Goal: Find specific page/section: Find specific page/section

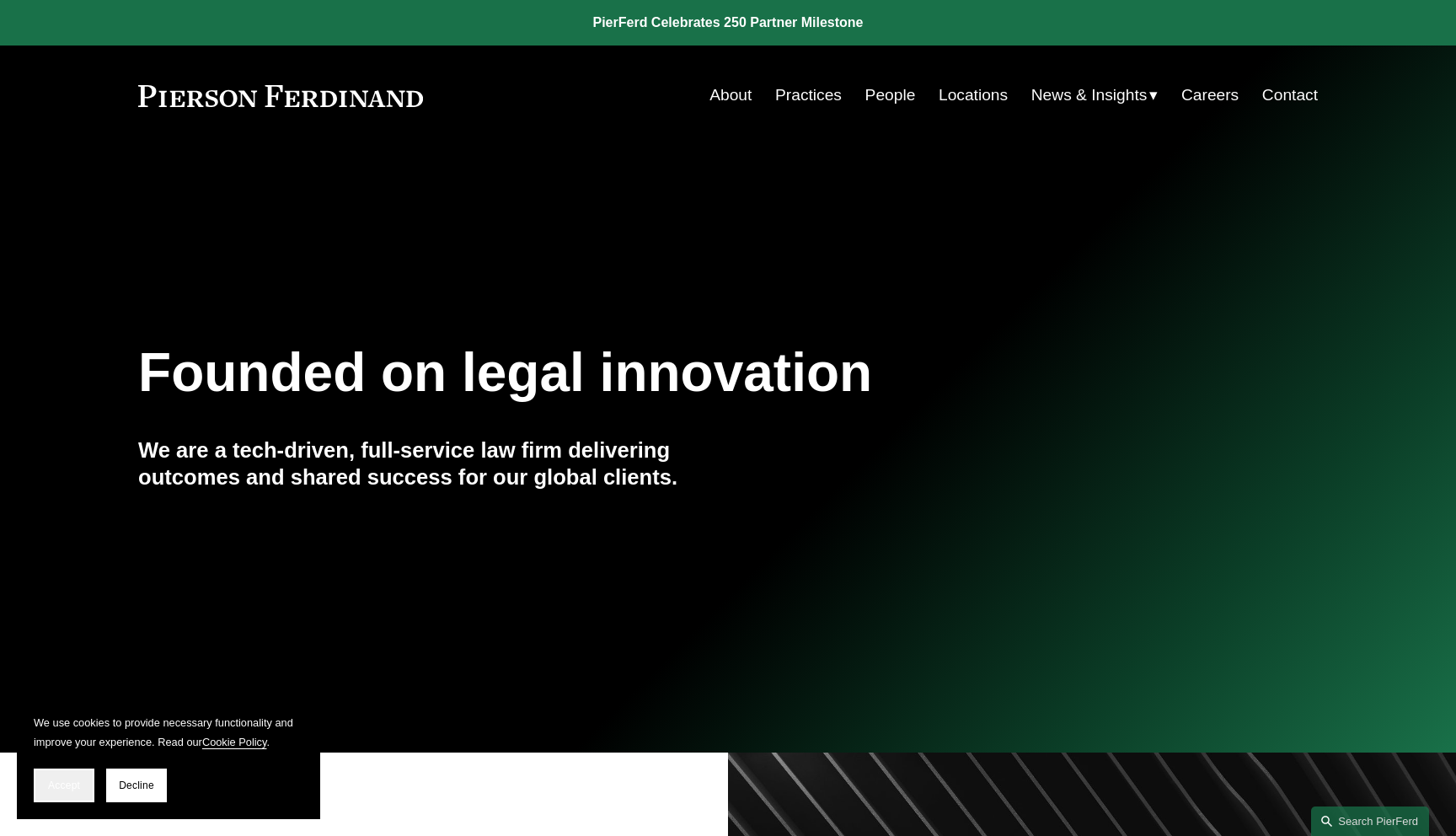
click at [66, 788] on span "Accept" at bounding box center [64, 785] width 32 height 12
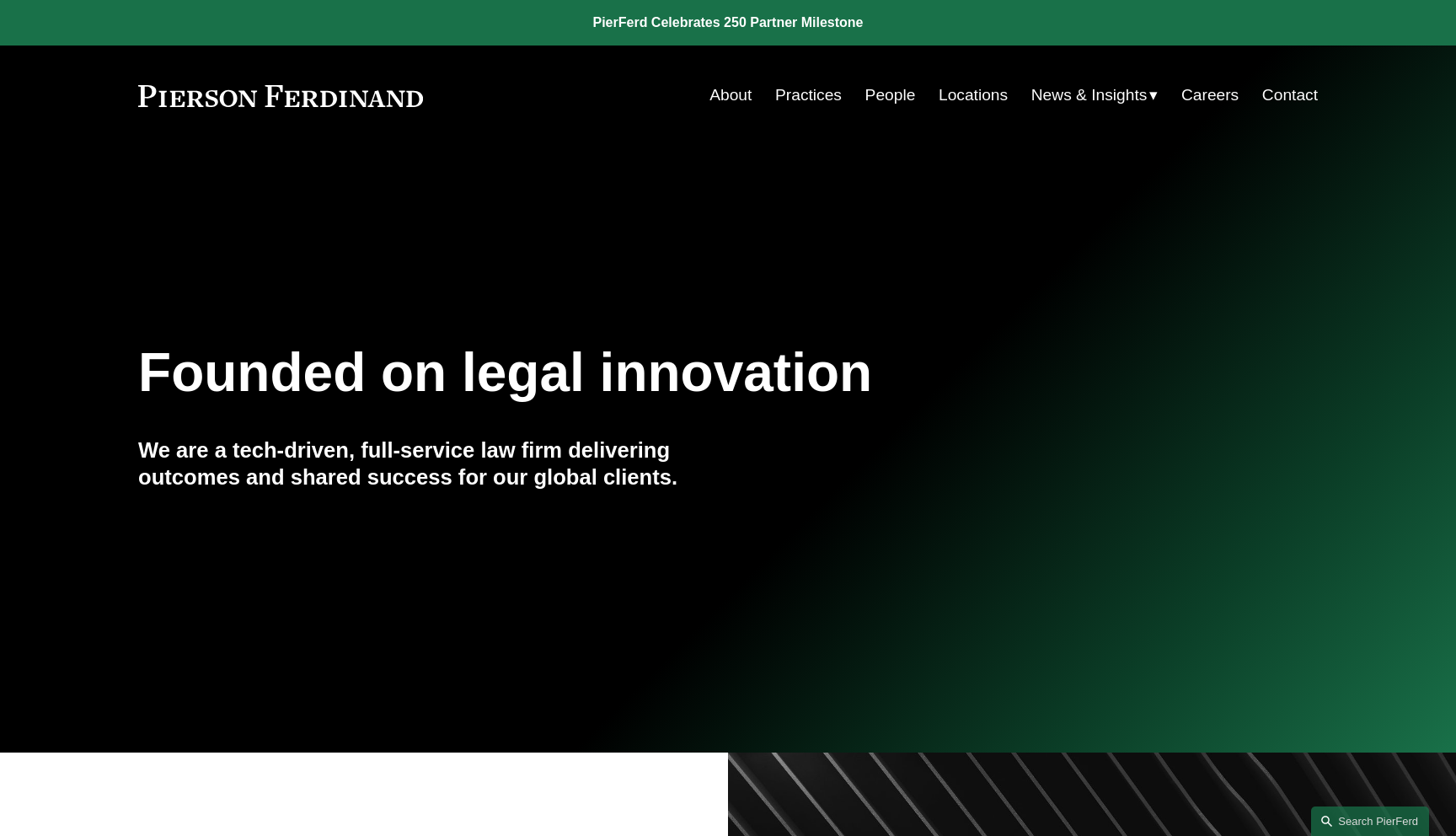
click at [958, 90] on link "Locations" at bounding box center [973, 95] width 69 height 32
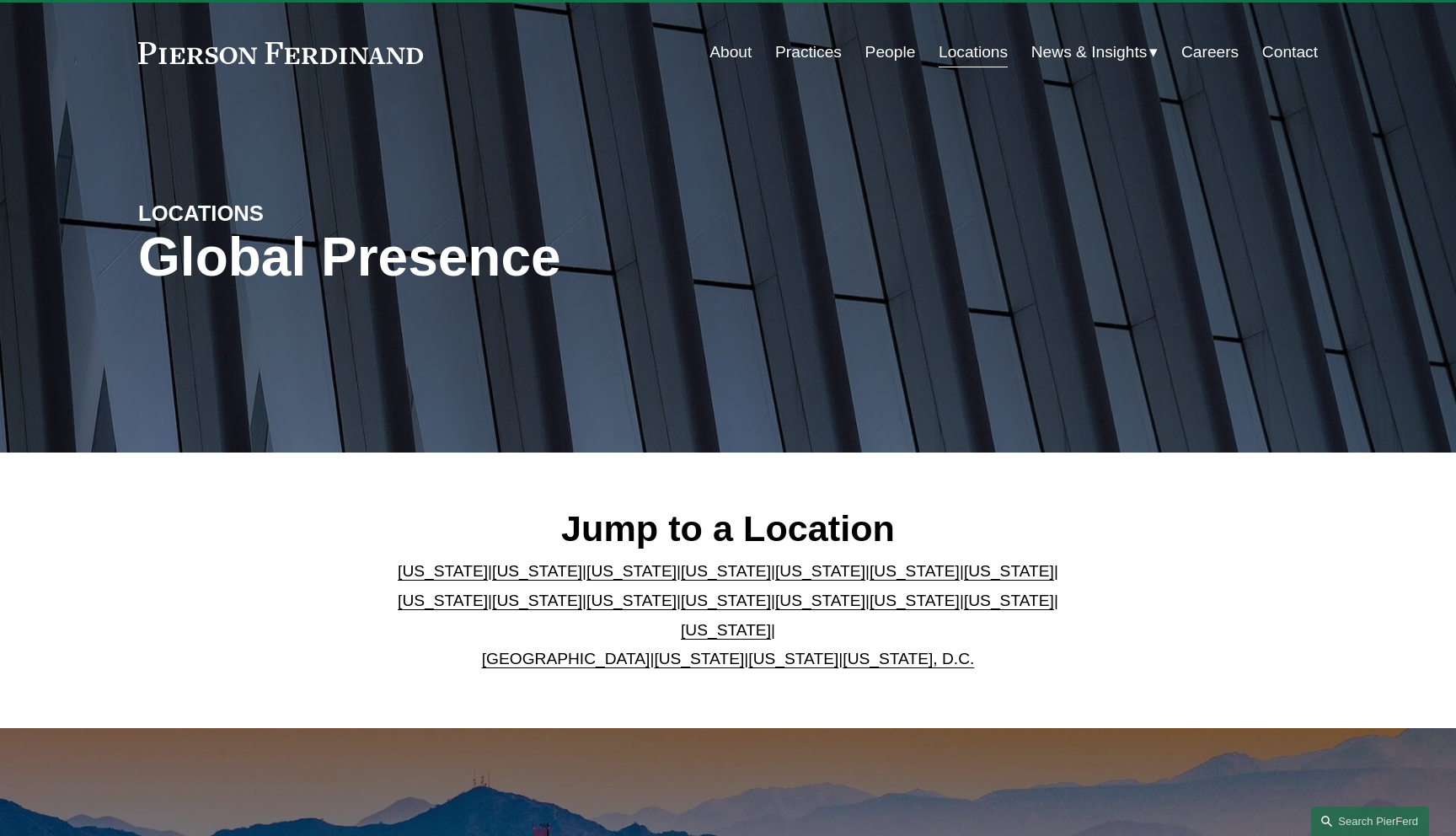
scroll to position [188, 0]
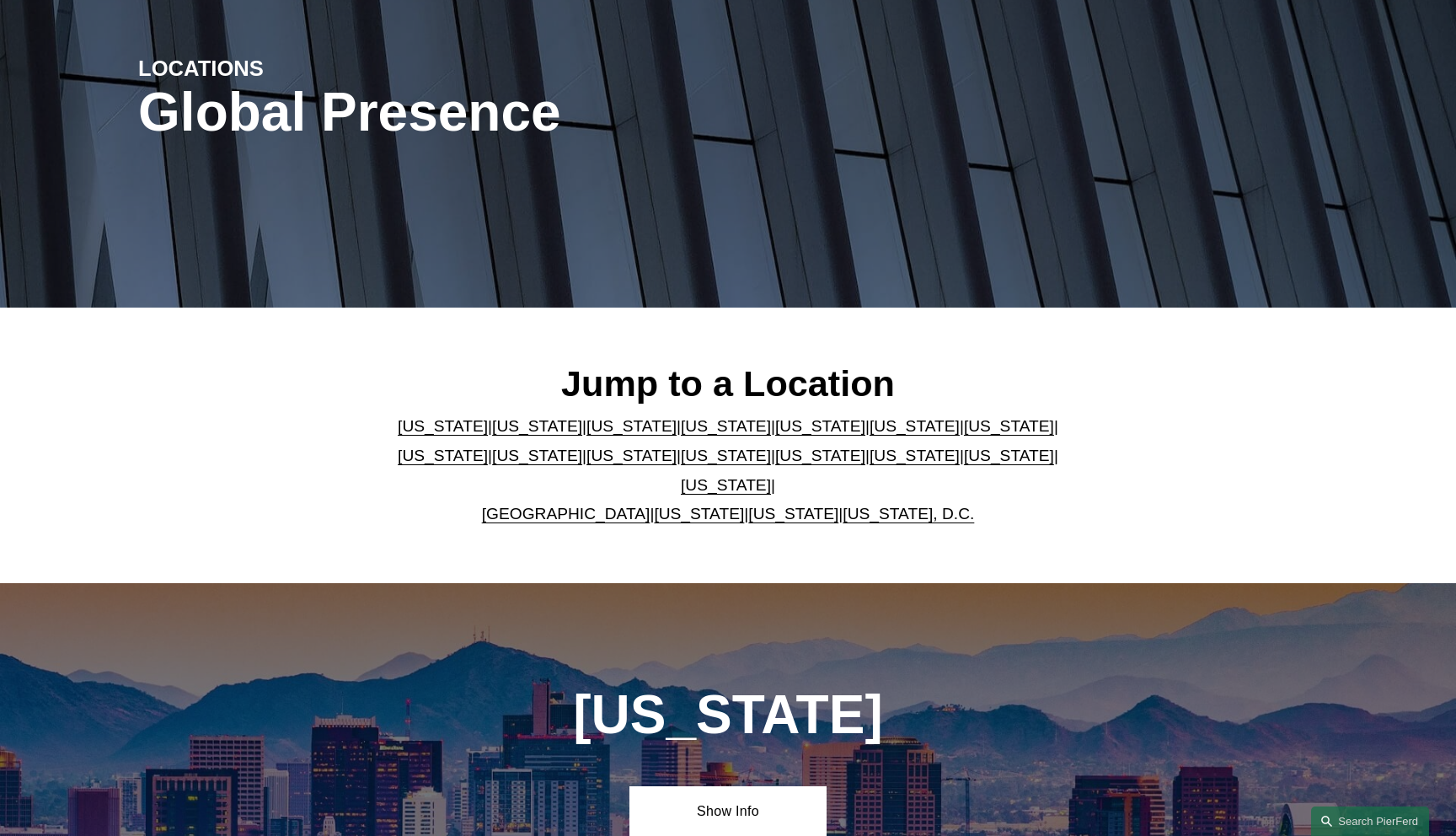
click at [658, 504] on link "[US_STATE]" at bounding box center [699, 513] width 90 height 18
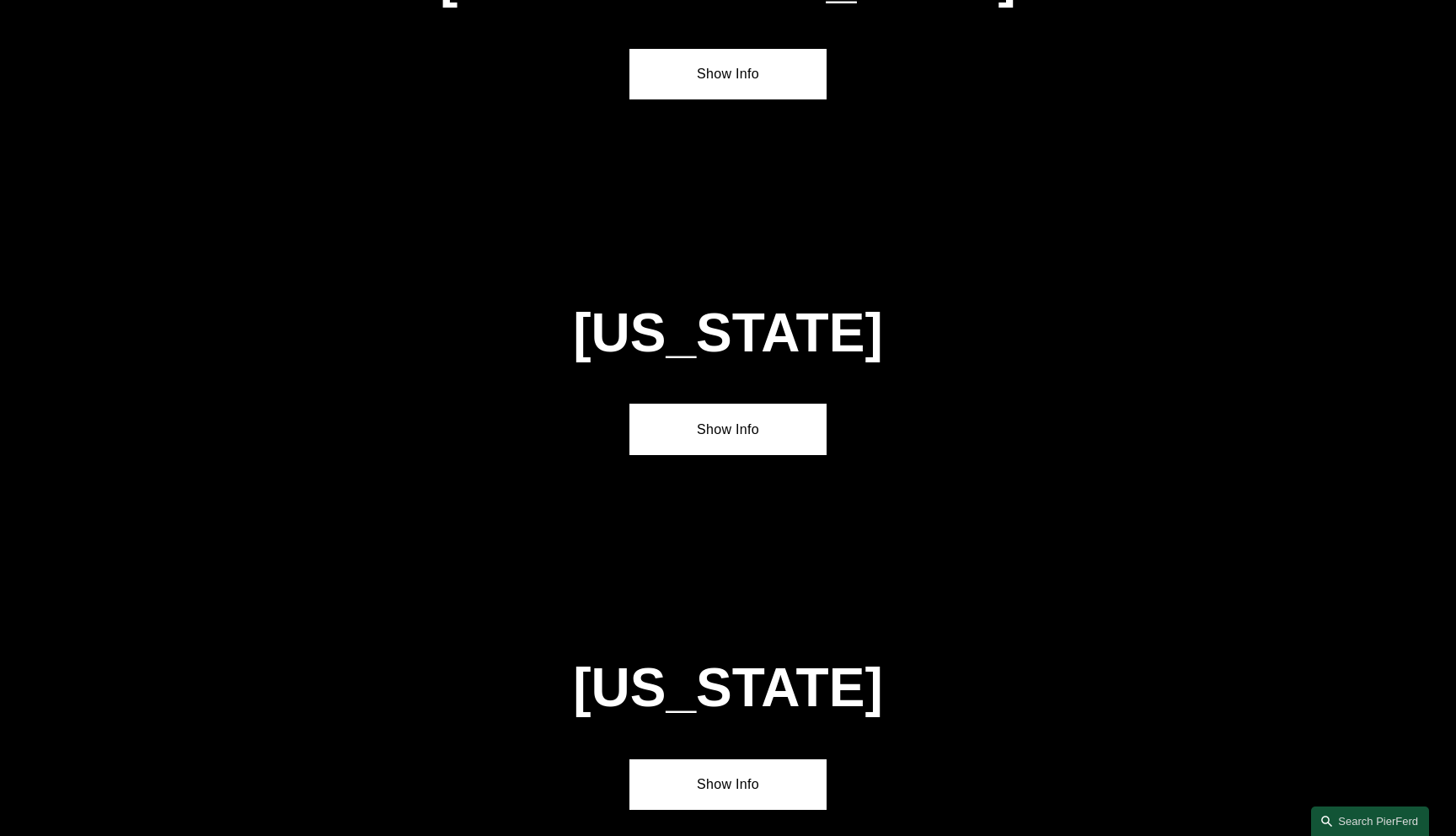
scroll to position [6452, 0]
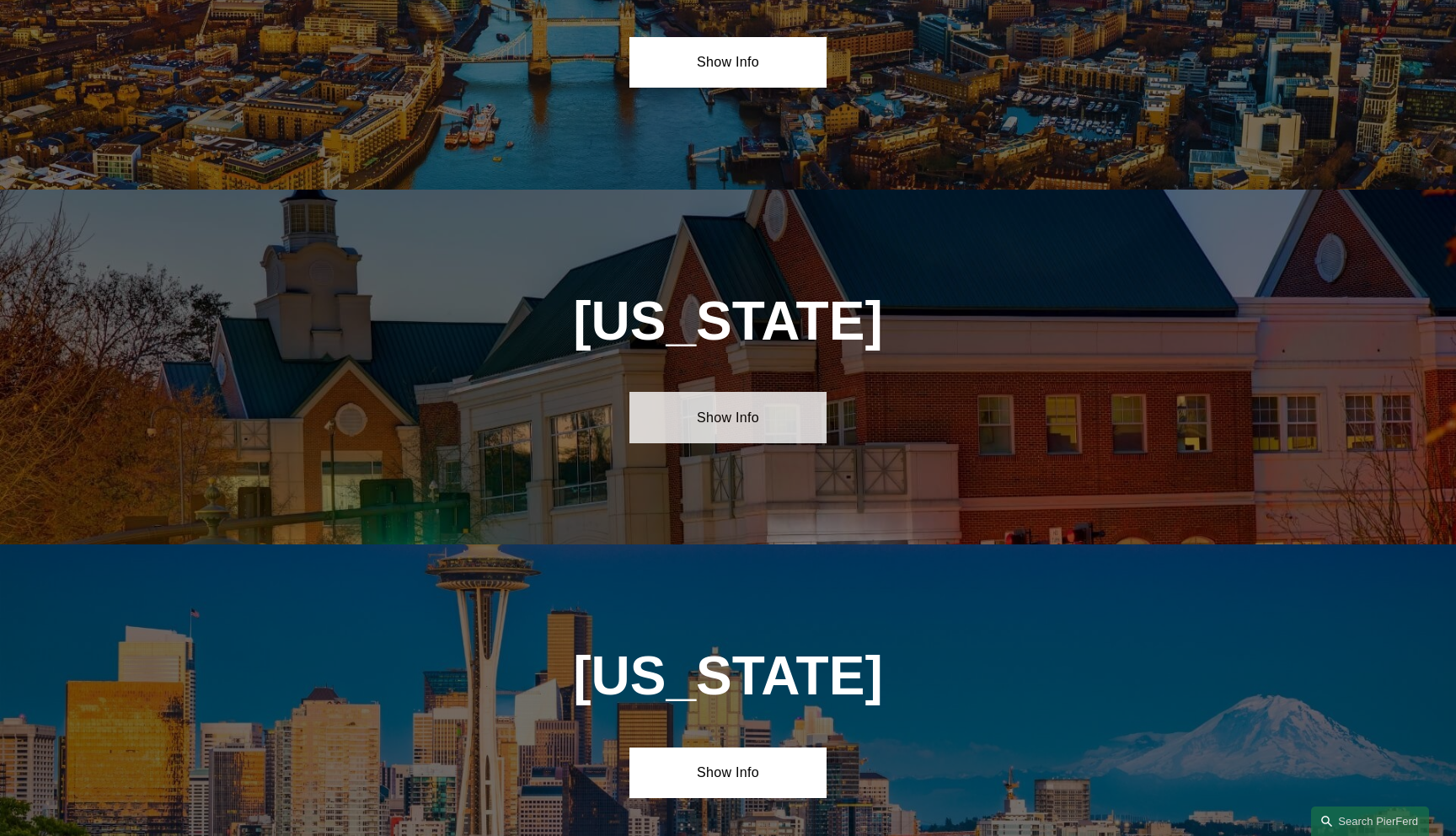
click at [716, 392] on link "Show Info" at bounding box center [728, 417] width 196 height 51
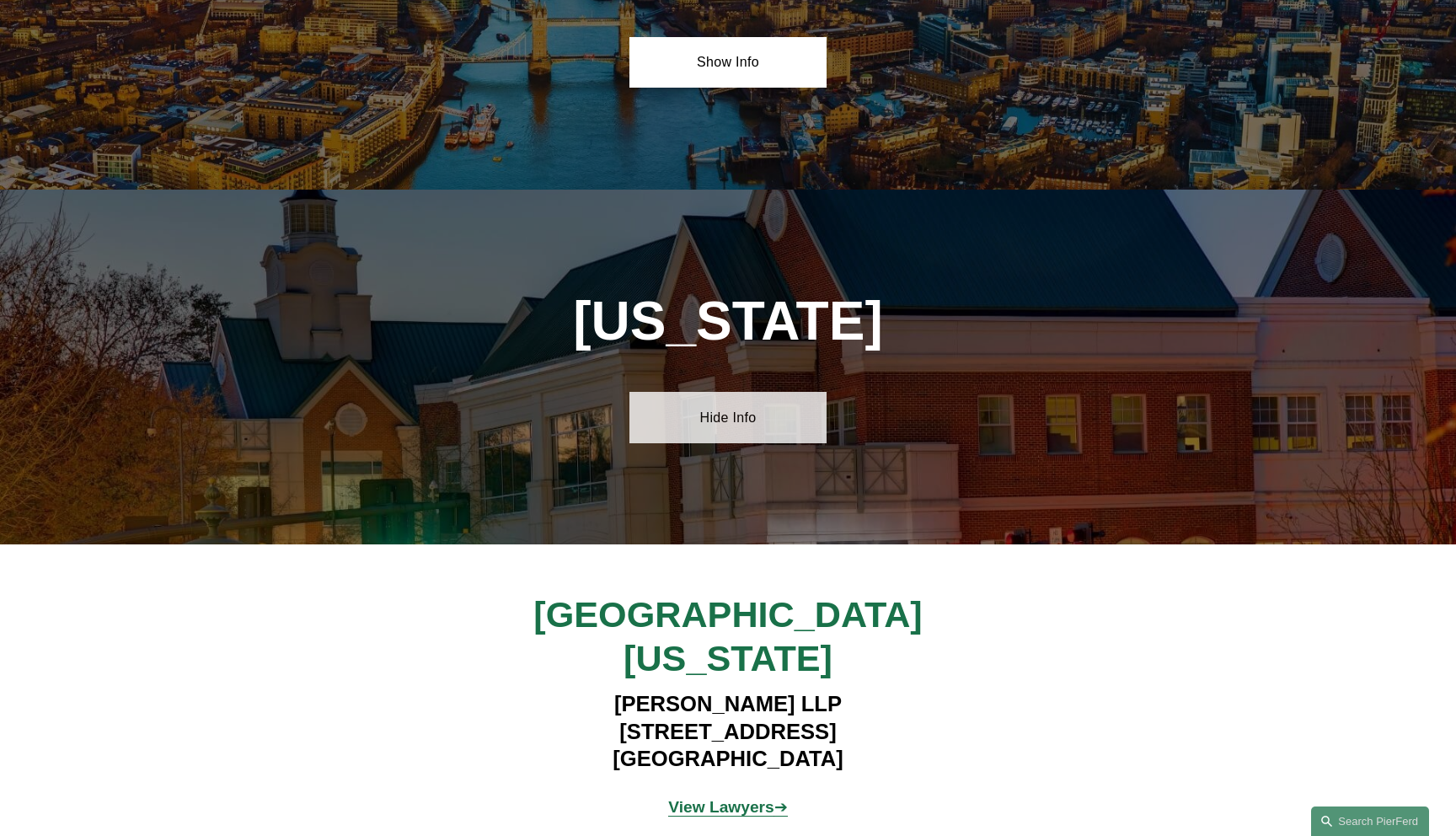
click at [716, 392] on link "Hide Info" at bounding box center [728, 417] width 196 height 51
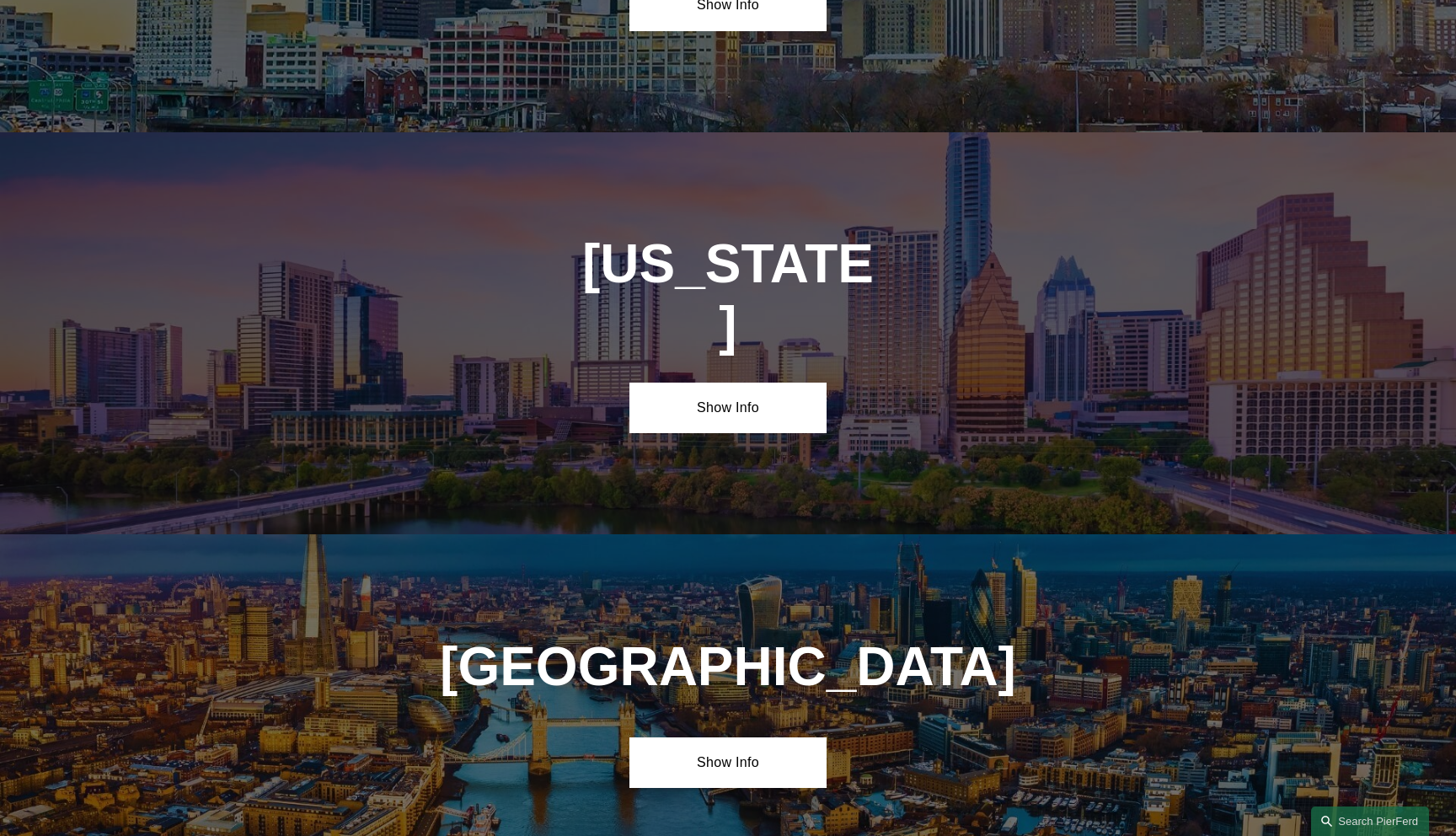
scroll to position [5749, 0]
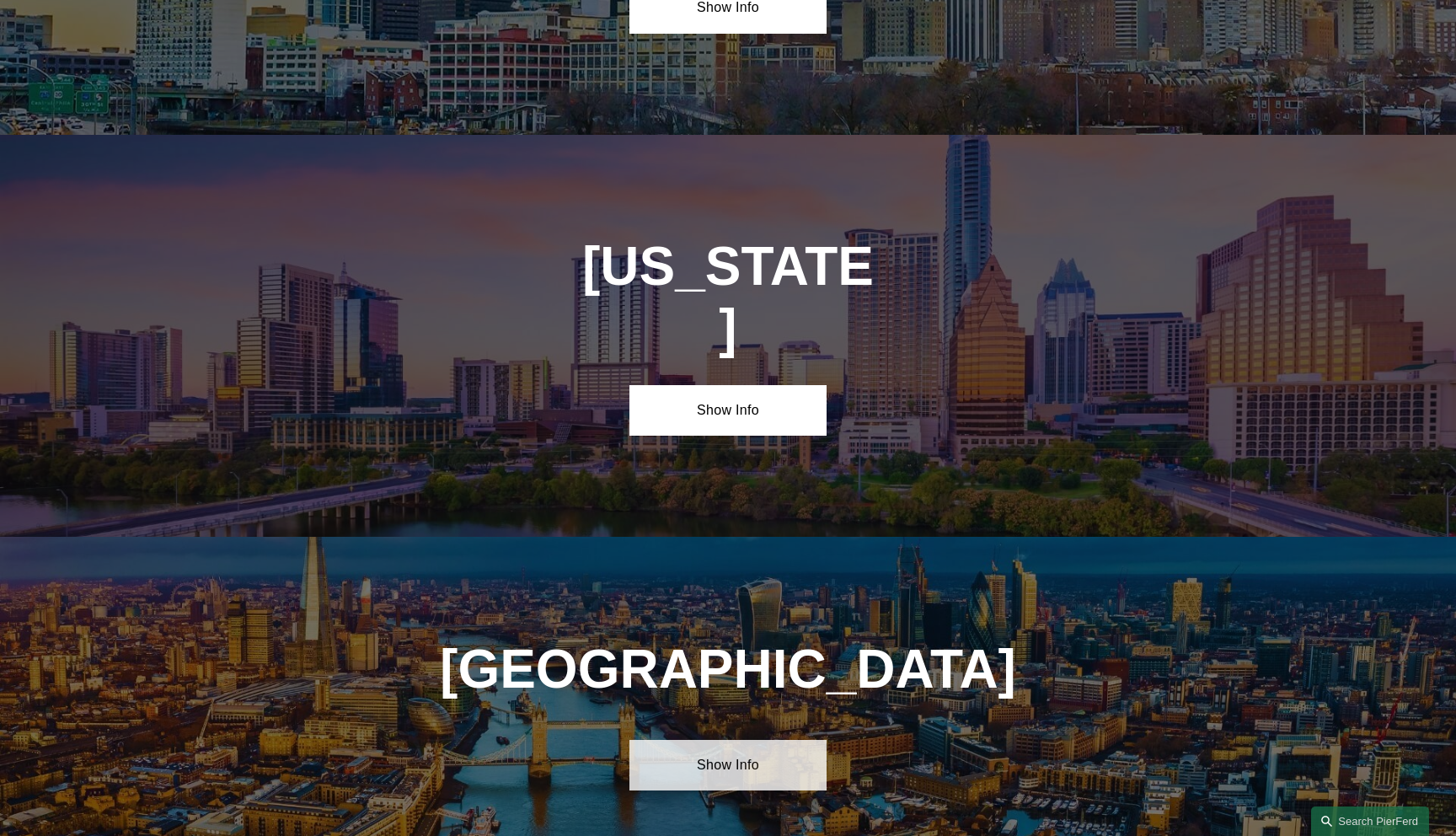
click at [726, 740] on link "Show Info" at bounding box center [728, 765] width 196 height 51
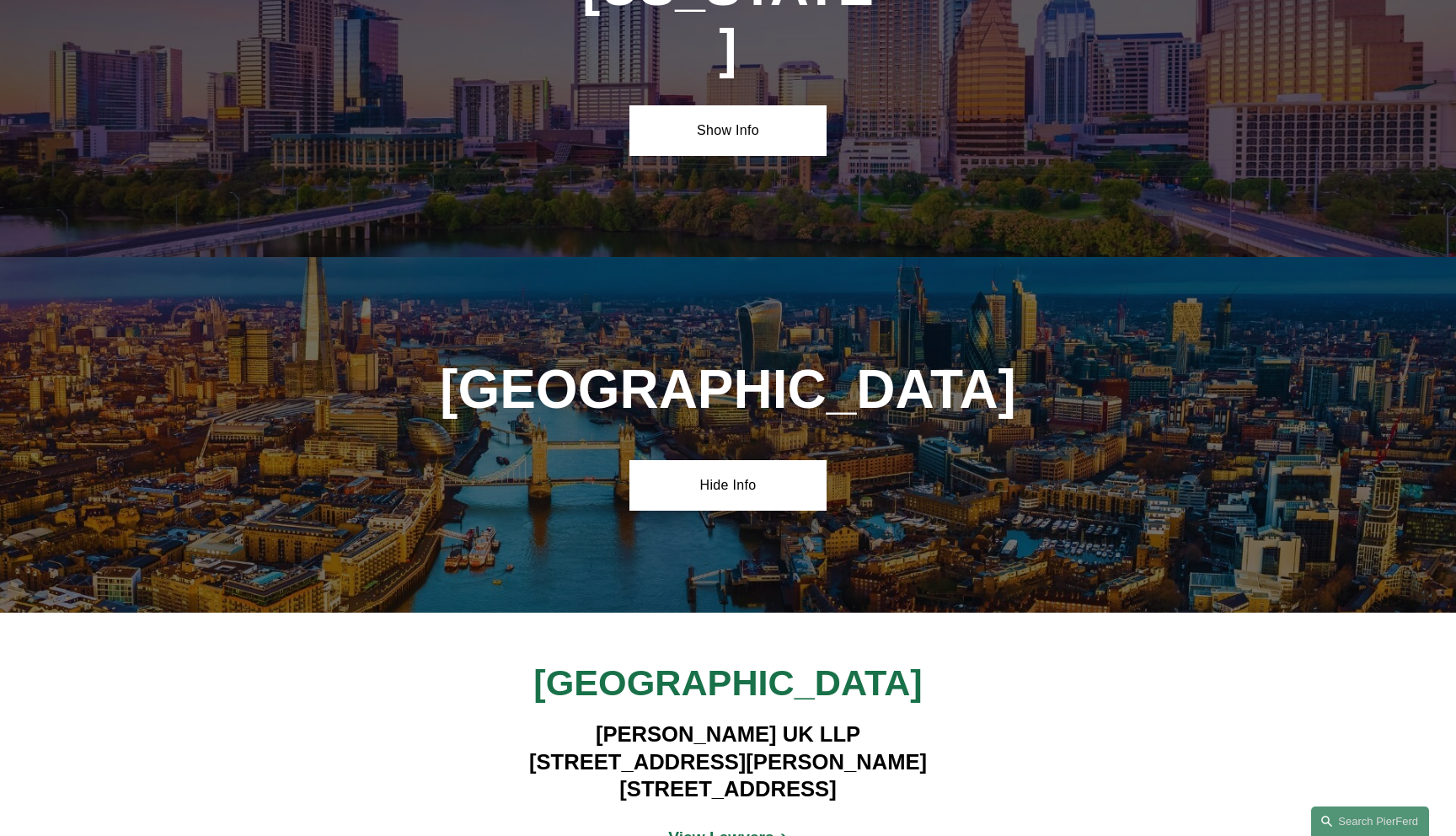
scroll to position [6088, 0]
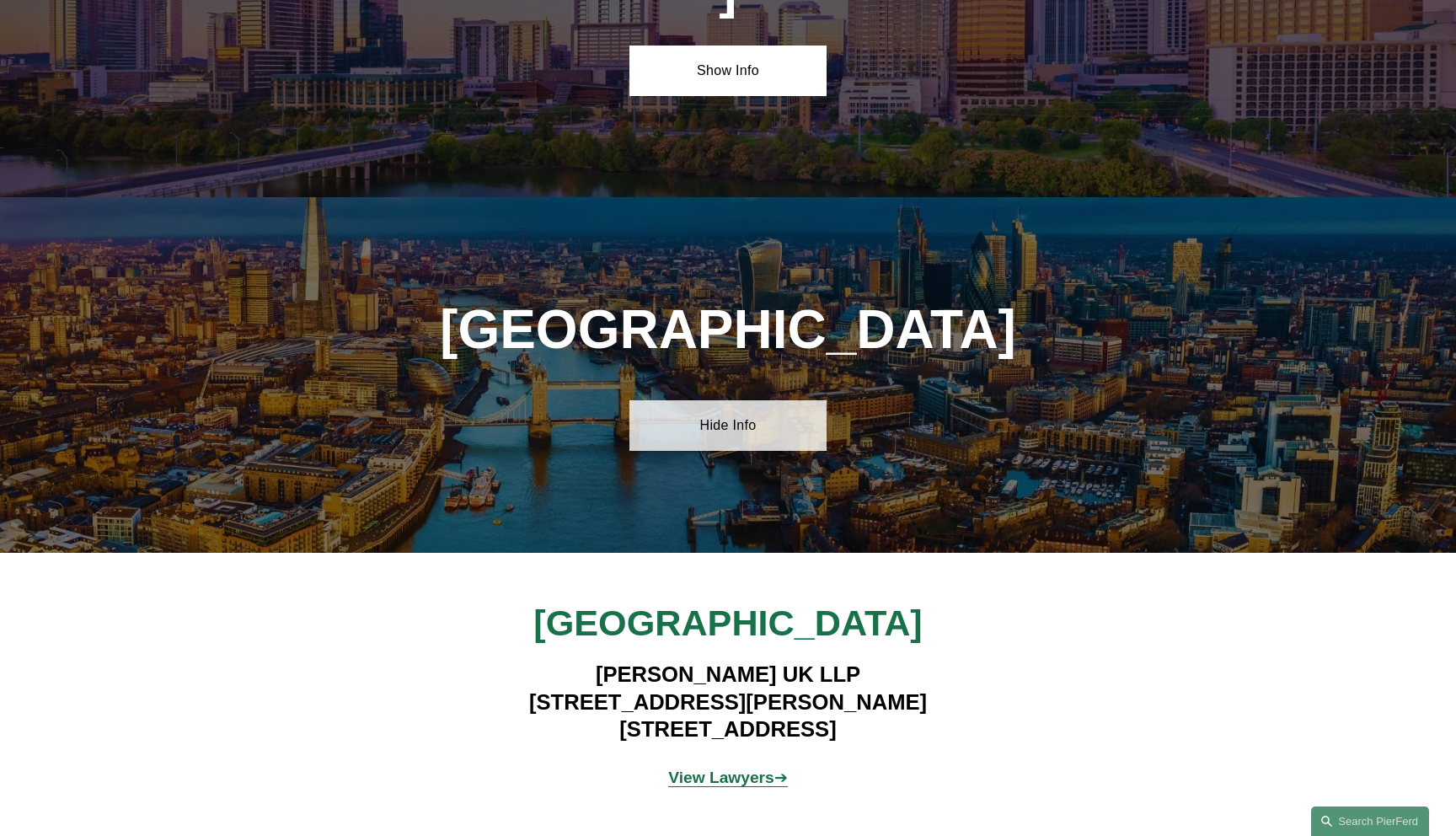
click at [716, 400] on link "Hide Info" at bounding box center [728, 426] width 196 height 51
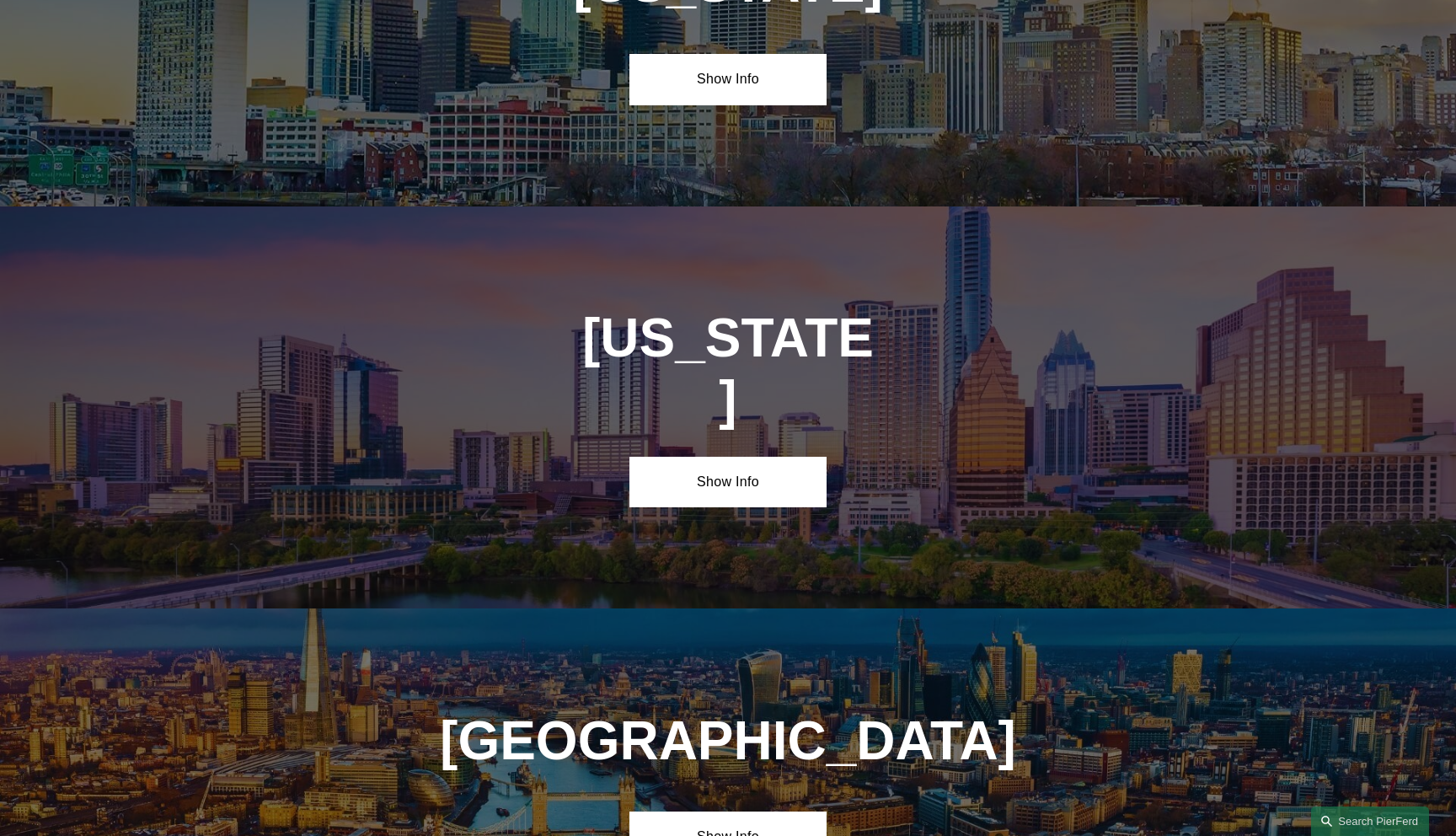
scroll to position [5675, 0]
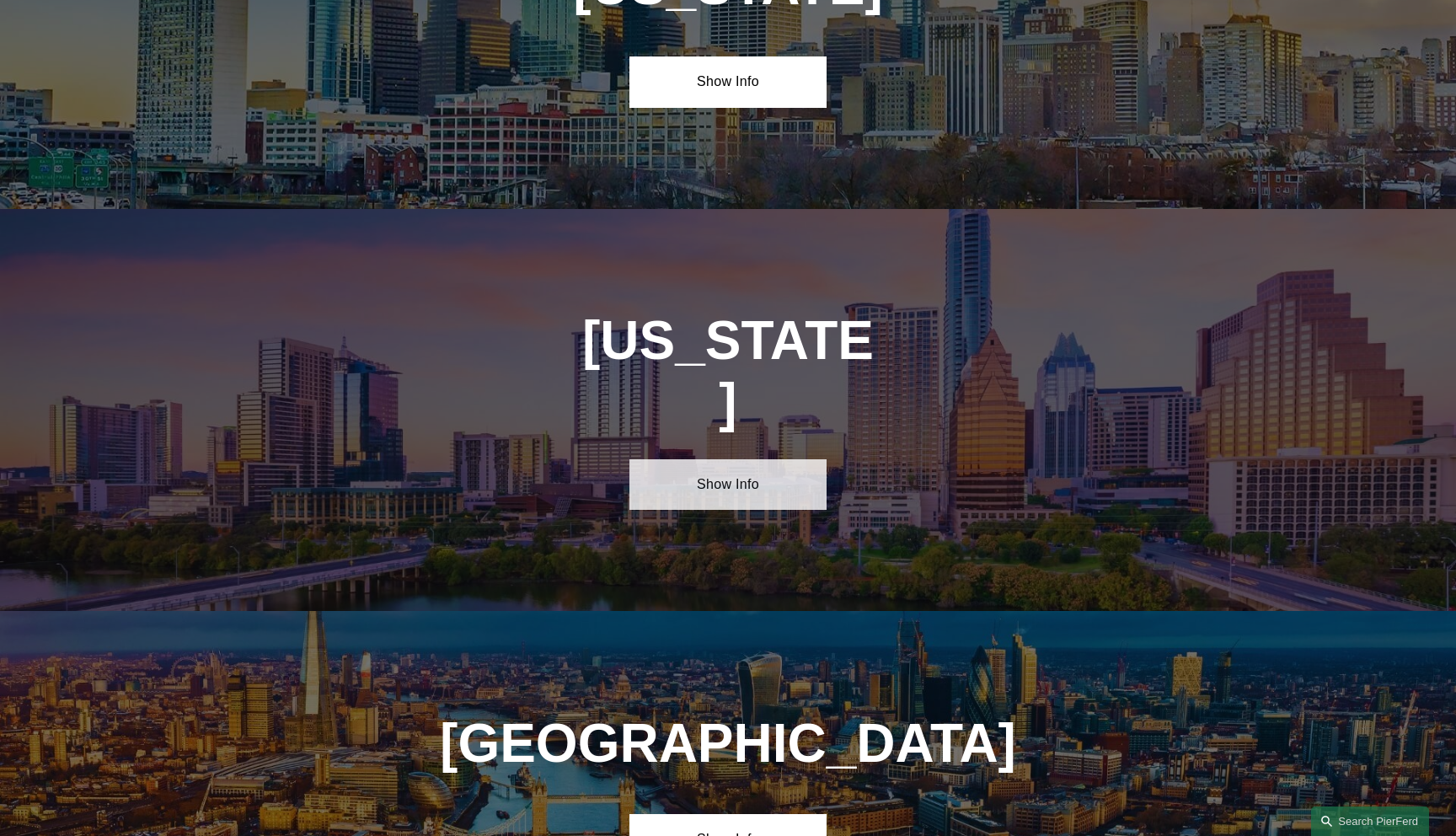
click at [725, 459] on link "Show Info" at bounding box center [728, 485] width 196 height 51
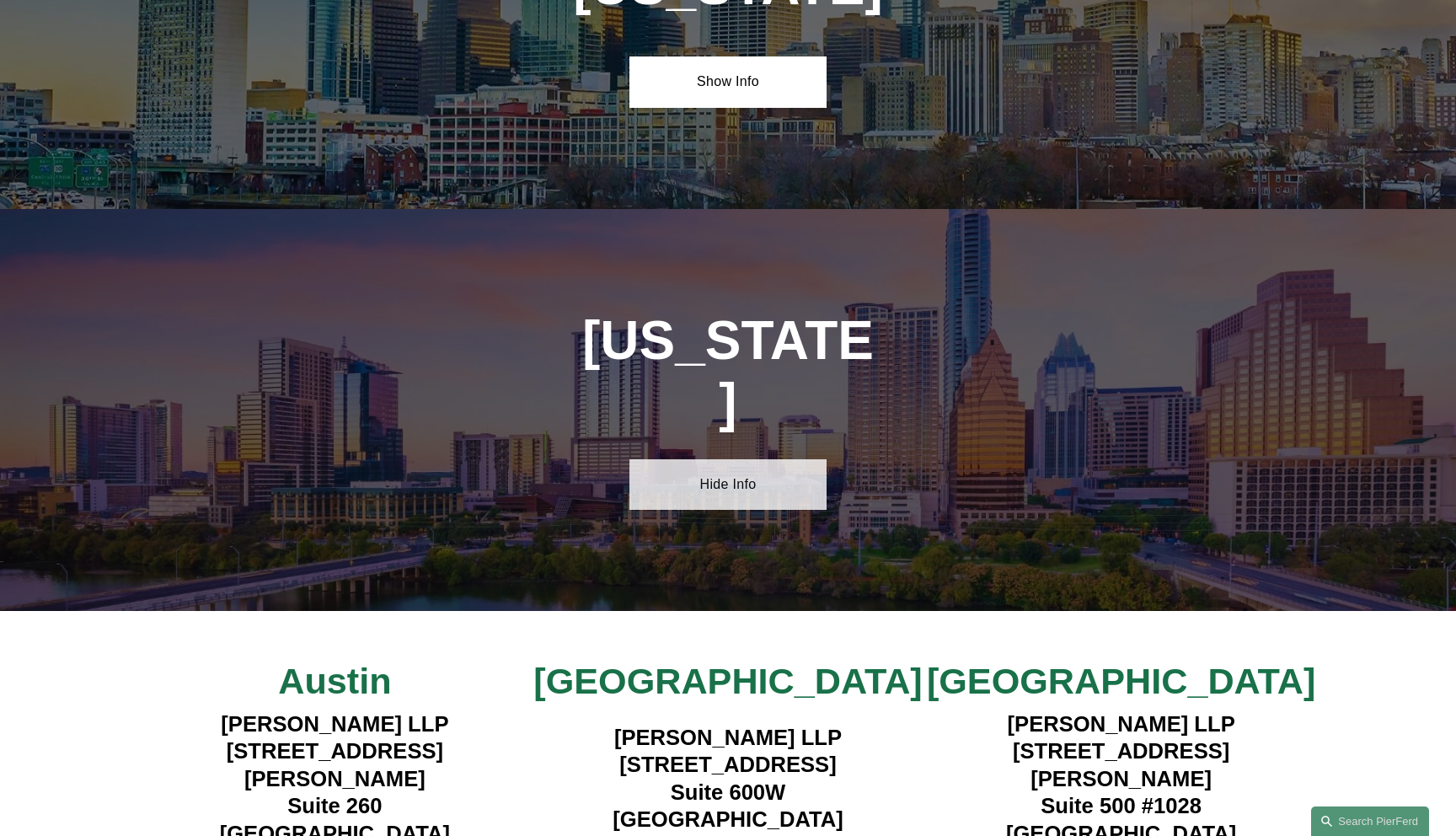
click at [725, 459] on link "Hide Info" at bounding box center [728, 485] width 196 height 51
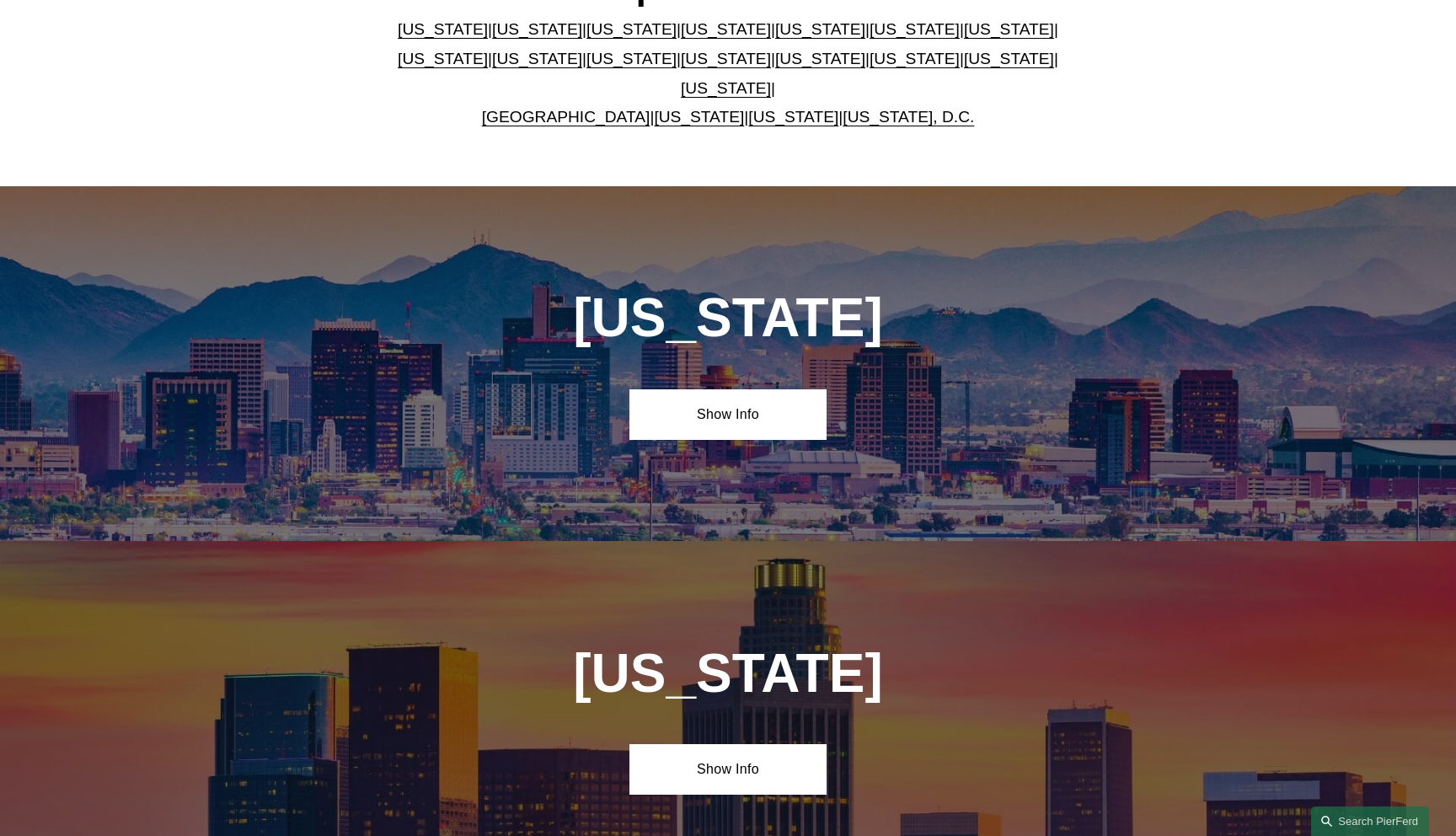
scroll to position [586, 0]
